Goal: Information Seeking & Learning: Learn about a topic

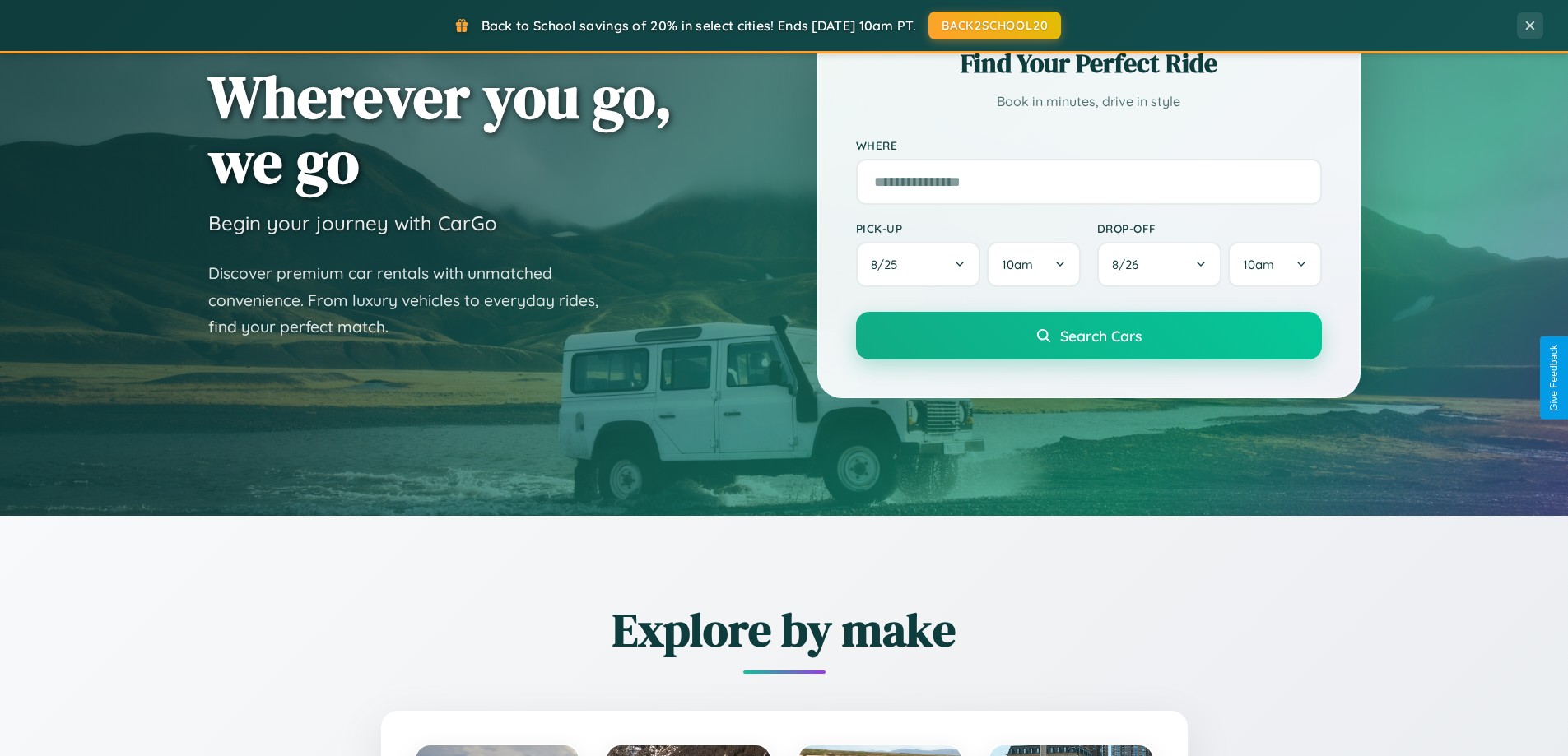
scroll to position [710, 0]
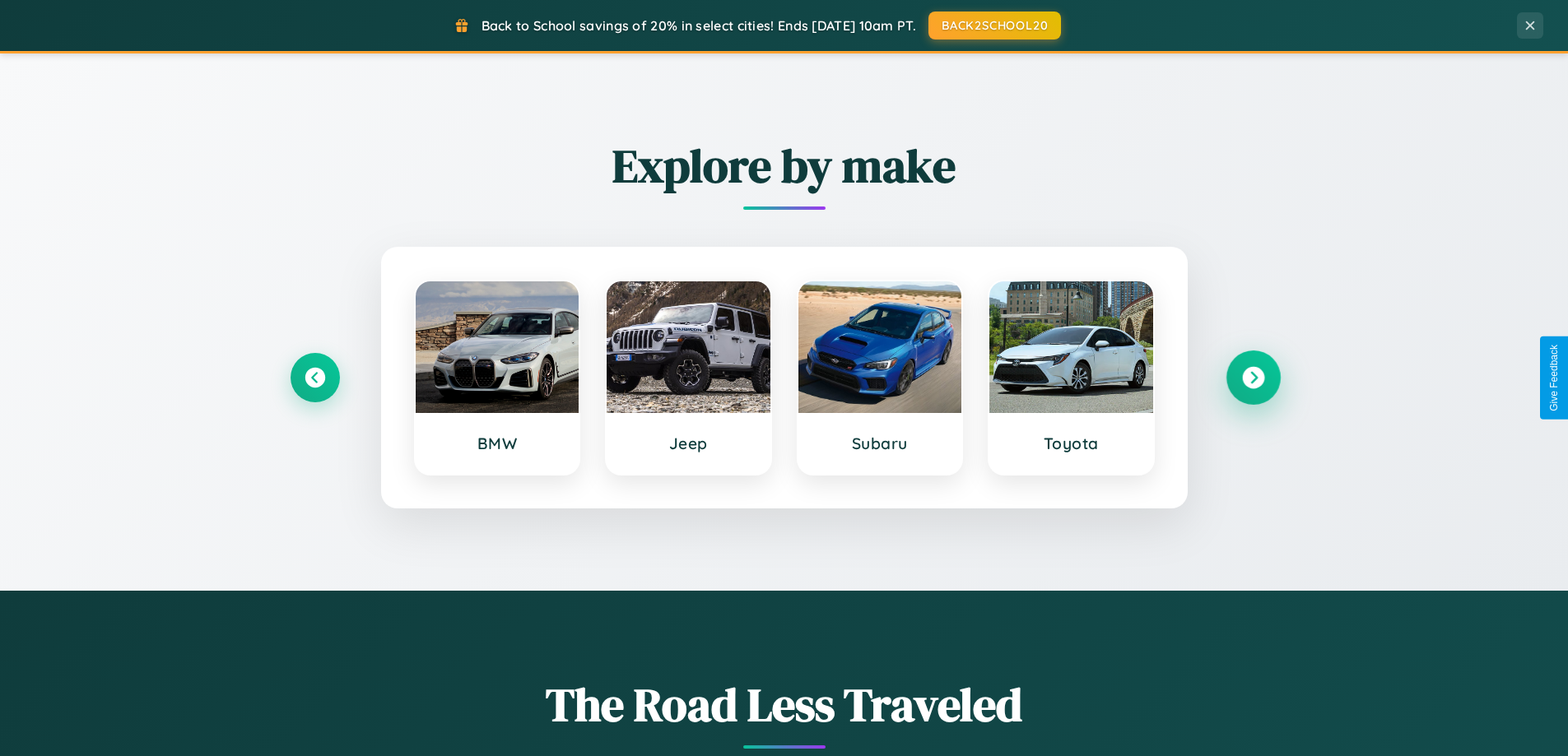
click at [1253, 378] on icon at bounding box center [1253, 378] width 22 height 22
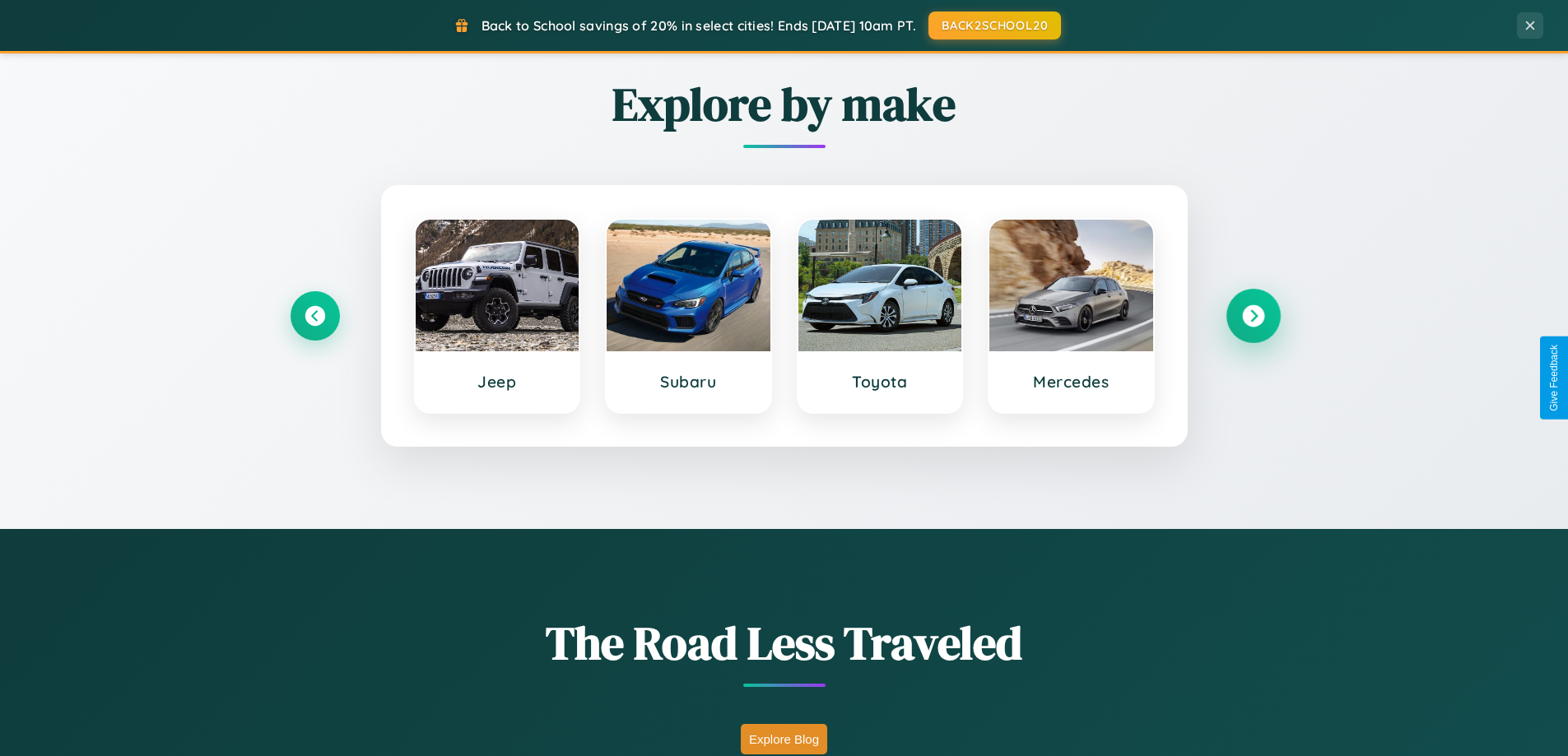
scroll to position [1132, 0]
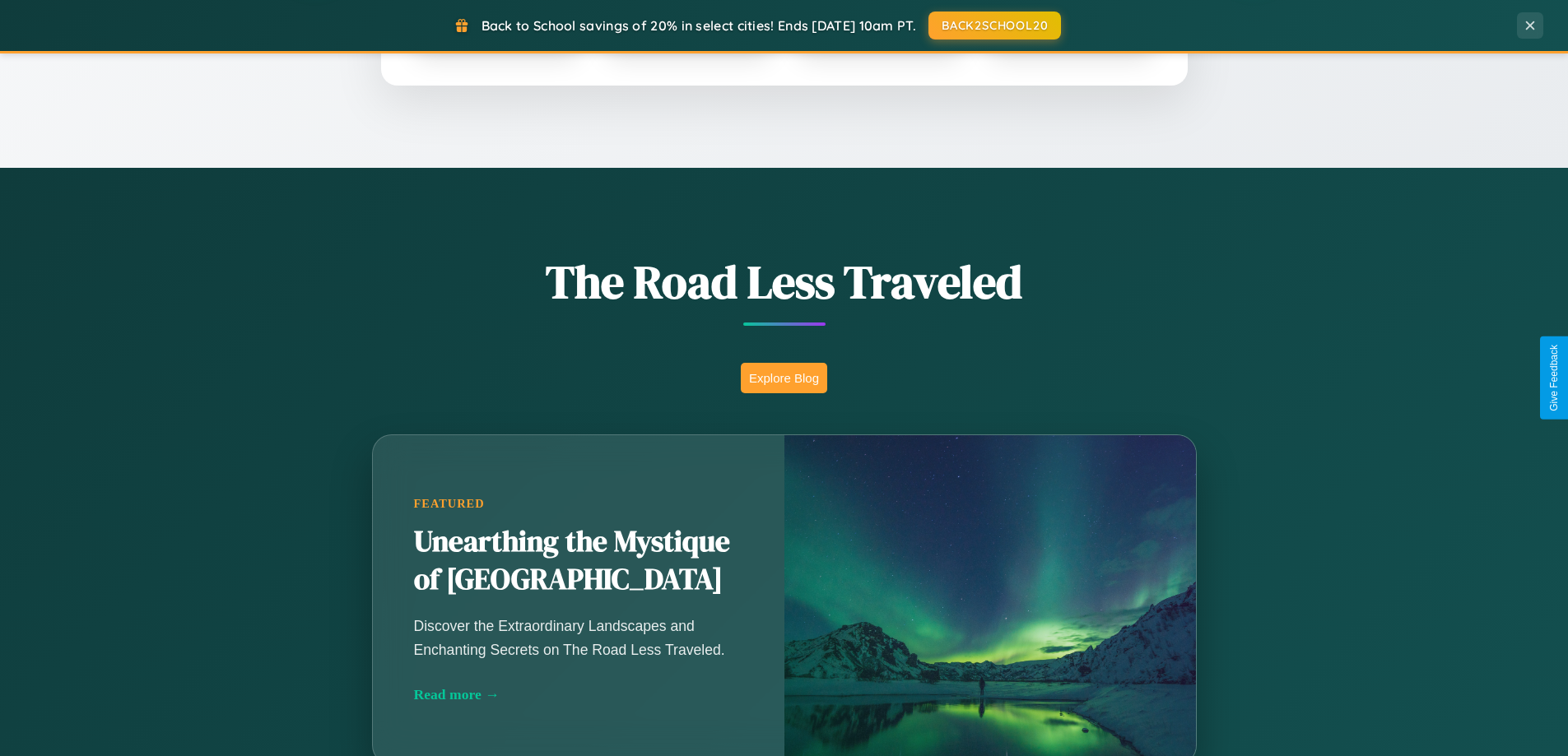
click at [784, 378] on button "Explore Blog" at bounding box center [784, 378] width 86 height 31
